Goal: Information Seeking & Learning: Learn about a topic

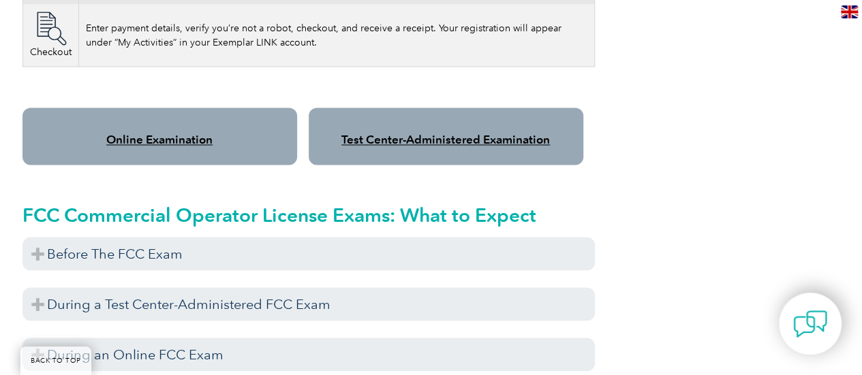
scroll to position [1090, 0]
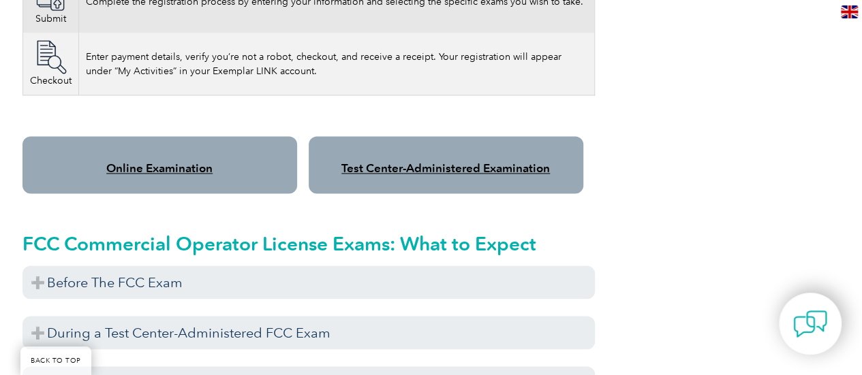
click at [154, 161] on link "Online Examination" at bounding box center [159, 168] width 106 height 14
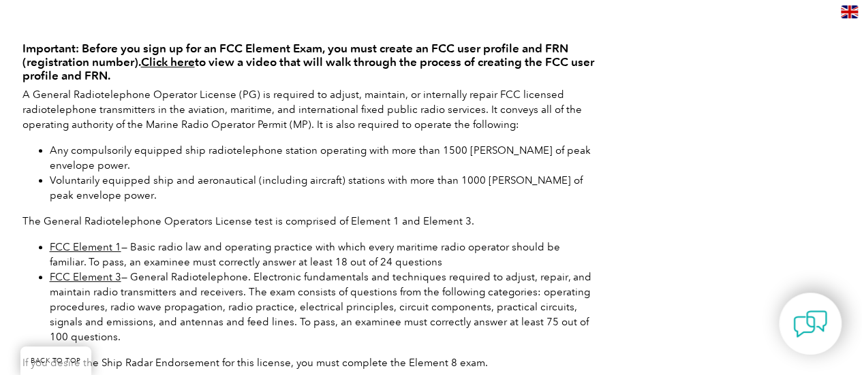
scroll to position [341, 0]
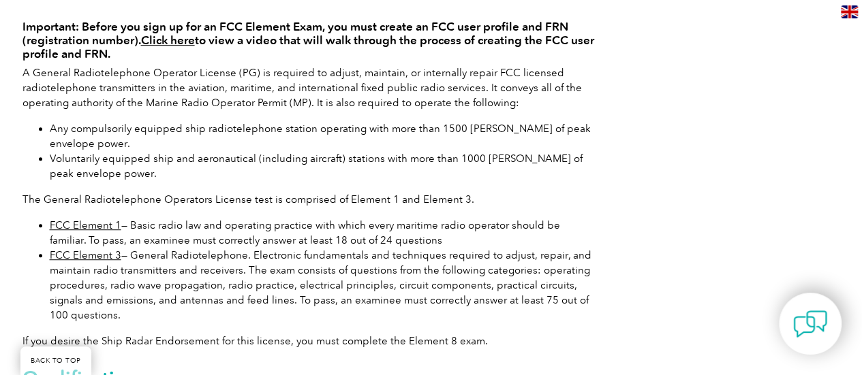
click at [78, 221] on link "FCC Element 1" at bounding box center [86, 225] width 72 height 12
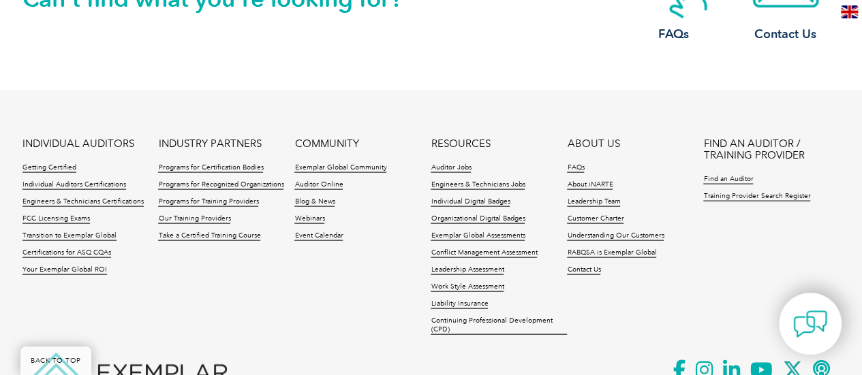
scroll to position [1362, 0]
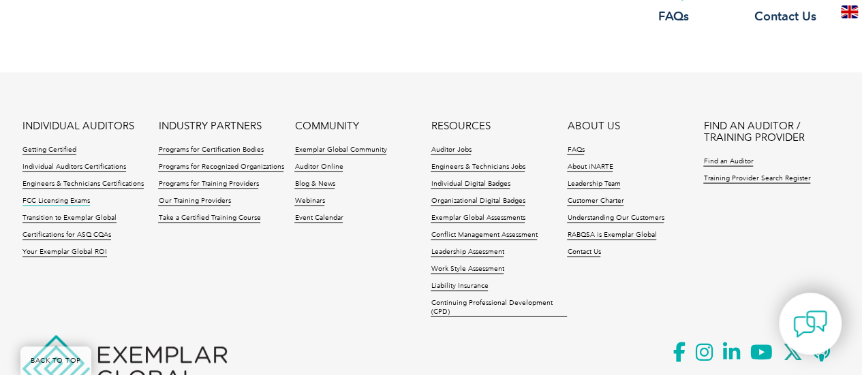
click at [67, 197] on link "FCC Licensing Exams" at bounding box center [55, 202] width 67 height 10
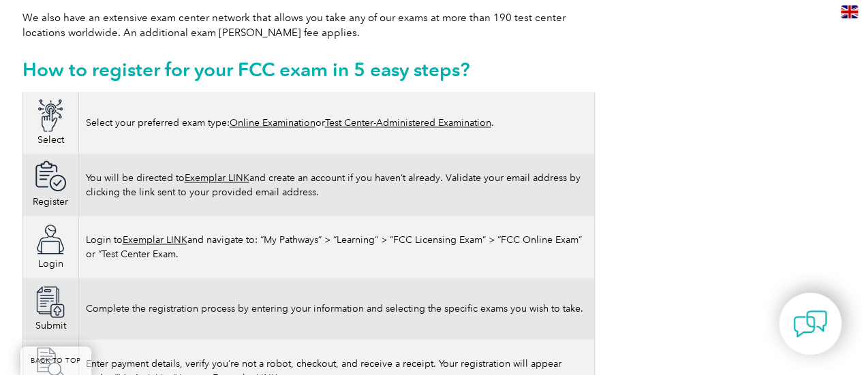
scroll to position [817, 0]
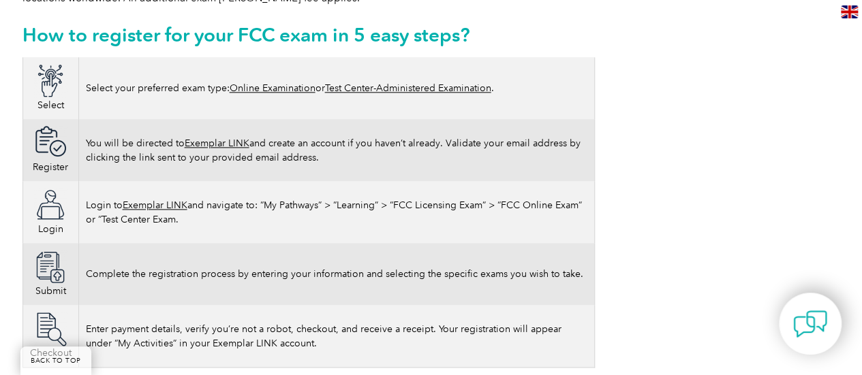
click at [277, 82] on link "Online Examination" at bounding box center [273, 88] width 86 height 12
